Goal: Task Accomplishment & Management: Manage account settings

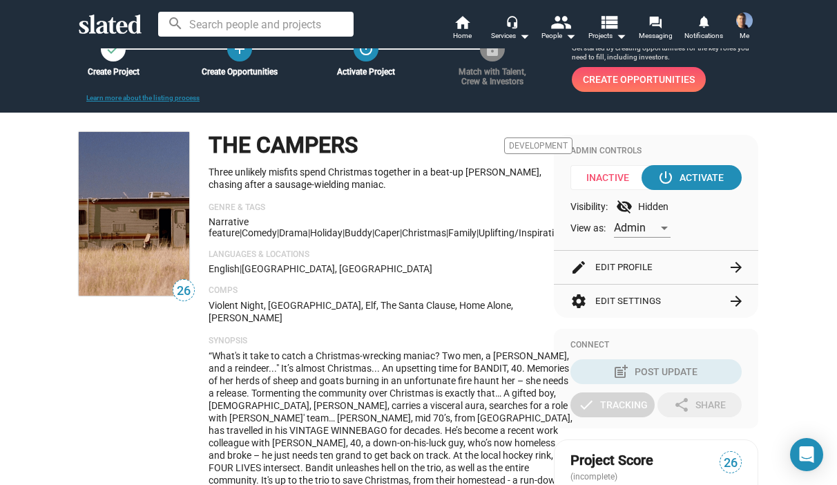
scroll to position [69, 0]
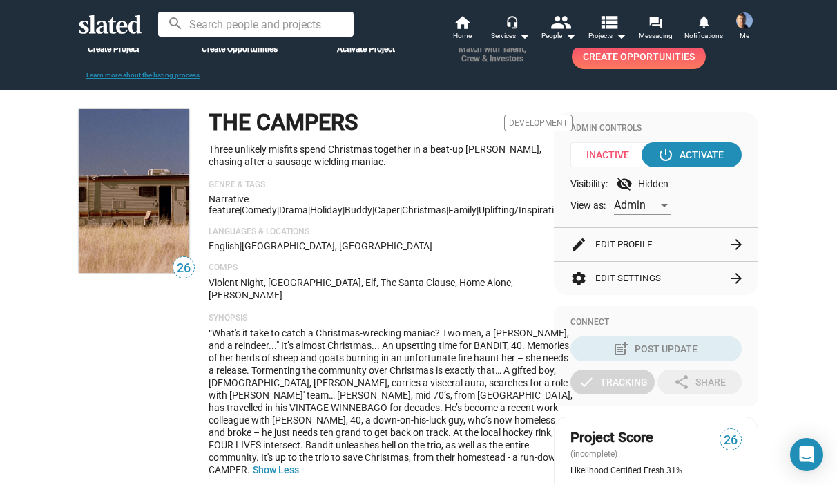
click at [616, 240] on button "edit Edit Profile arrow_forward" at bounding box center [655, 244] width 171 height 33
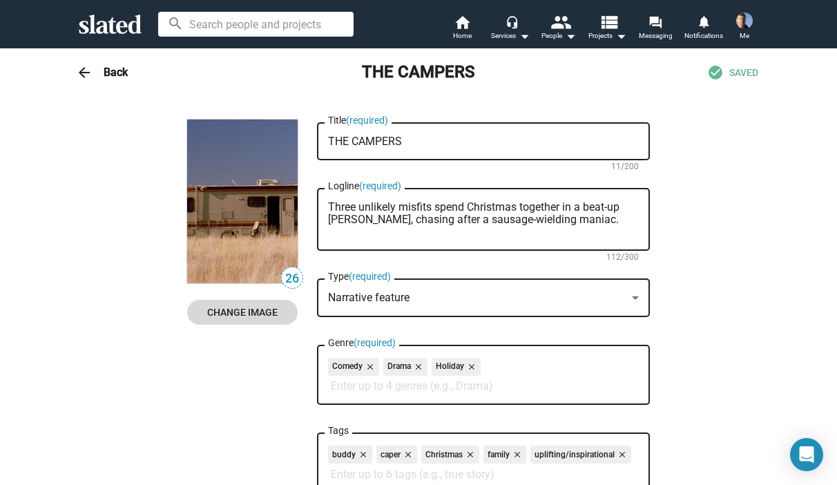
click at [244, 315] on span "Change Image" at bounding box center [242, 312] width 88 height 25
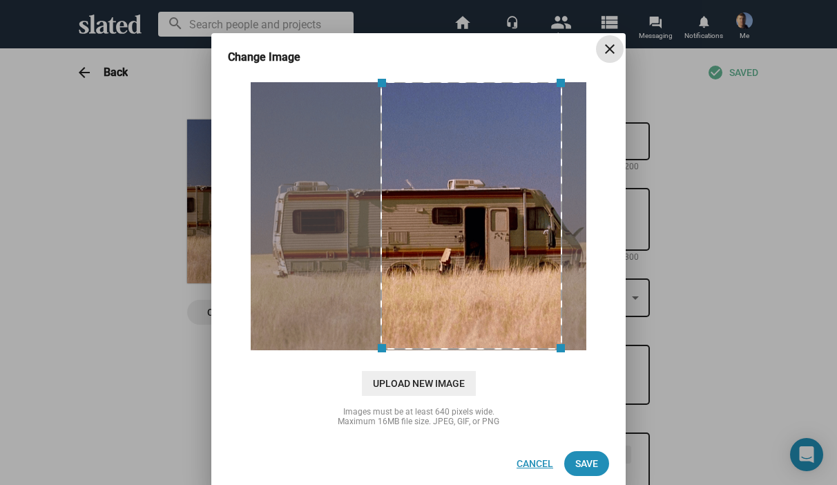
click at [526, 466] on span "Cancel" at bounding box center [535, 463] width 37 height 25
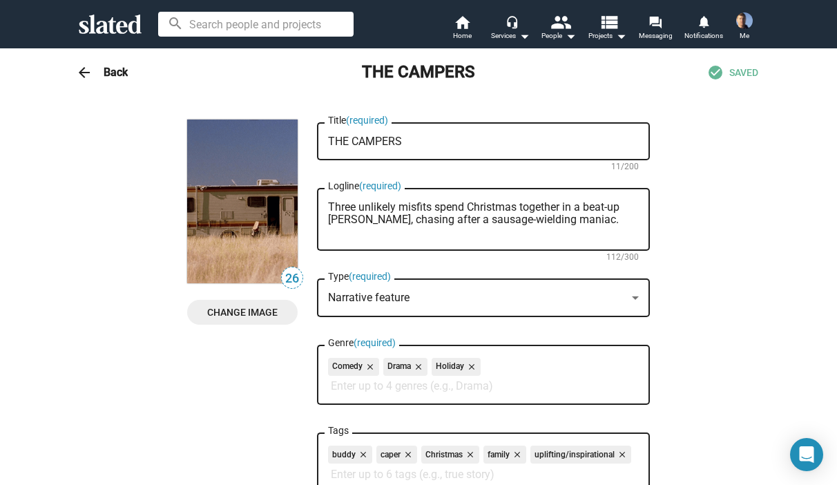
click at [247, 314] on span "Change Image" at bounding box center [242, 312] width 88 height 25
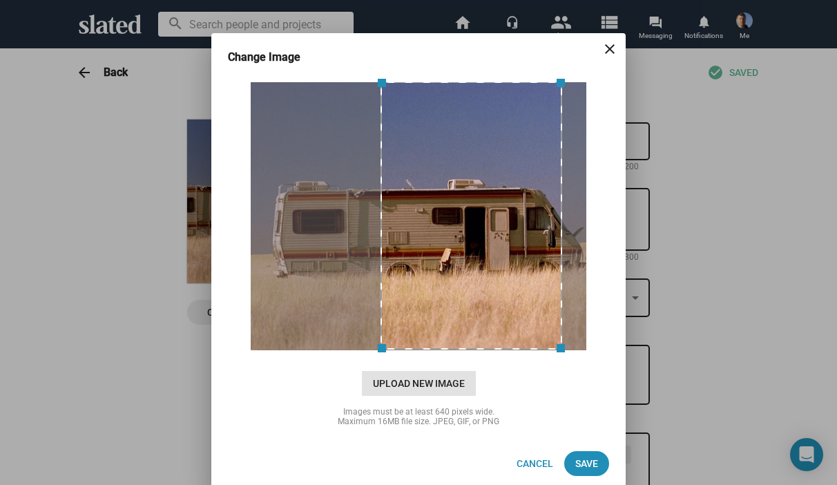
click at [419, 382] on span "Upload New Image" at bounding box center [419, 383] width 114 height 25
click at [419, 354] on input "cloud_upload Drag and drop or click to upload" at bounding box center [419, 216] width 380 height 275
type input "C:\fakepath\The Campers_ Moonlit Adventure.png"
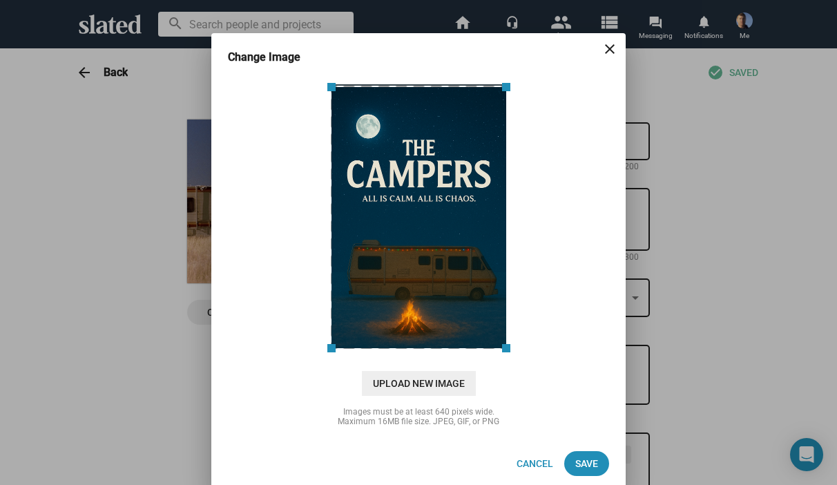
scroll to position [8, 0]
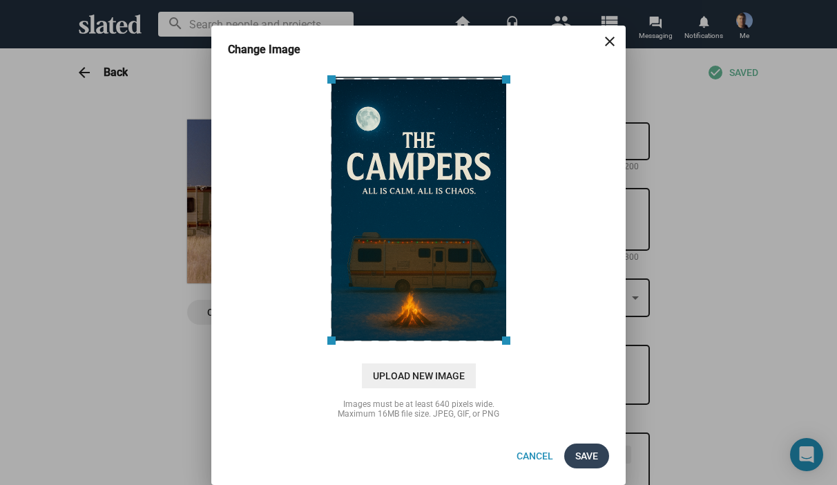
click at [579, 451] on span "Save" at bounding box center [586, 455] width 23 height 25
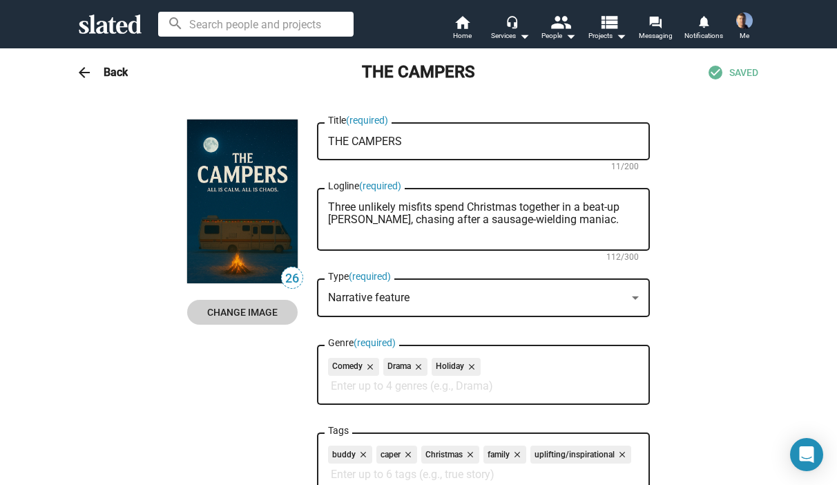
click at [78, 72] on mat-icon "arrow_back" at bounding box center [84, 72] width 17 height 17
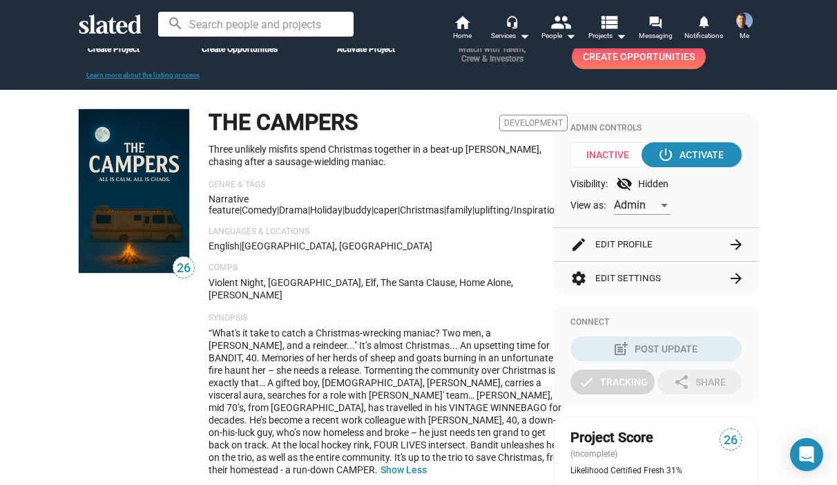
click at [348, 336] on span "“What's it take to catch a Christmas-wrecking maniac? Two men, a [PERSON_NAME],…" at bounding box center [388, 401] width 358 height 148
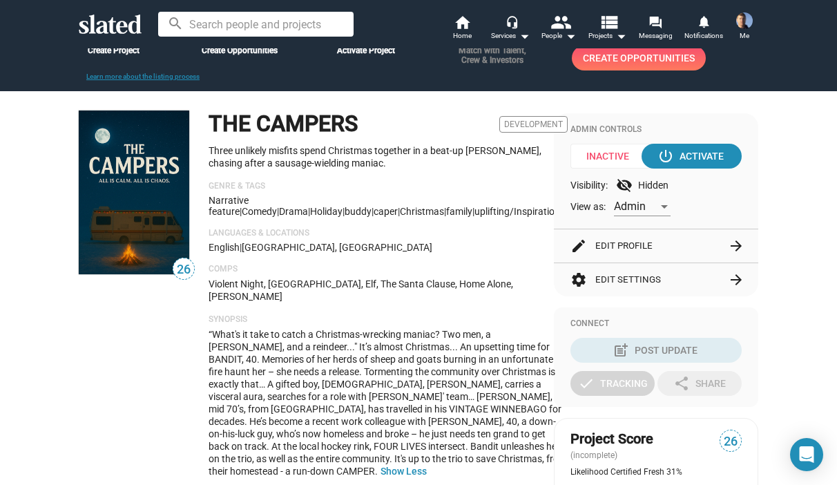
scroll to position [0, 0]
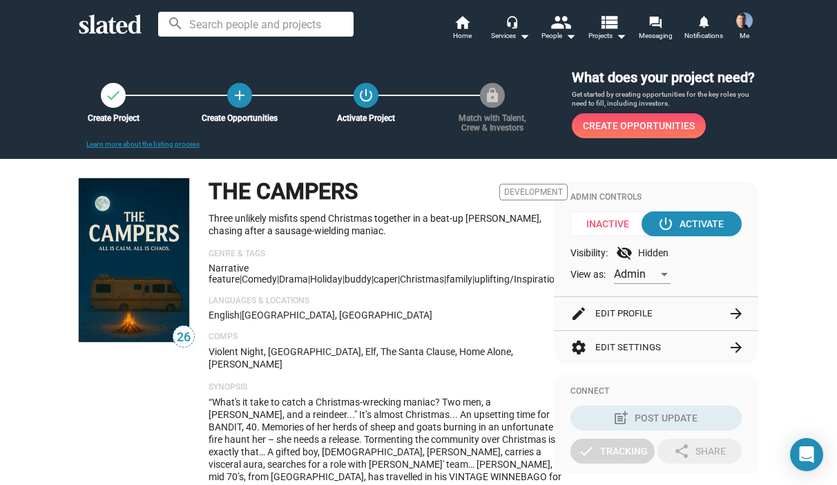
click at [530, 287] on div "THE CAMPERS Development Three unlikely misfits spend Christmas together in a be…" at bounding box center [388, 367] width 359 height 378
